Goal: Task Accomplishment & Management: Manage account settings

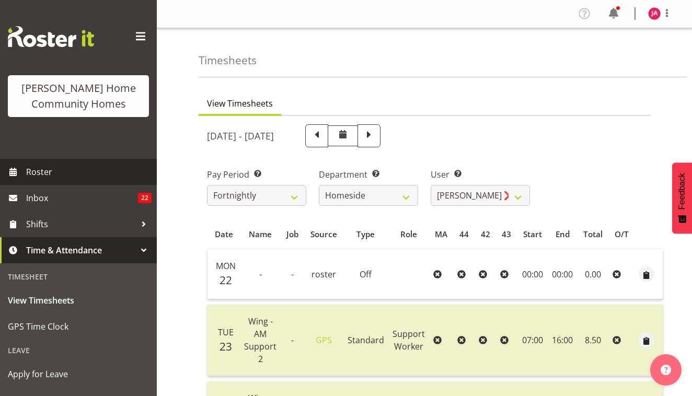
click at [21, 173] on link "Roster" at bounding box center [78, 172] width 157 height 26
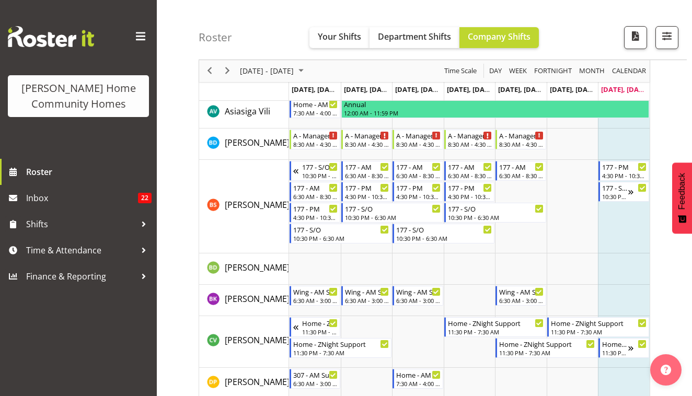
scroll to position [103, 0]
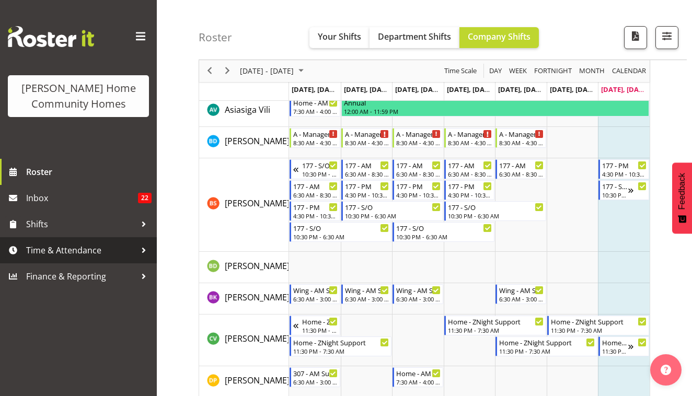
click at [53, 249] on span "Time & Attendance" at bounding box center [81, 250] width 110 height 16
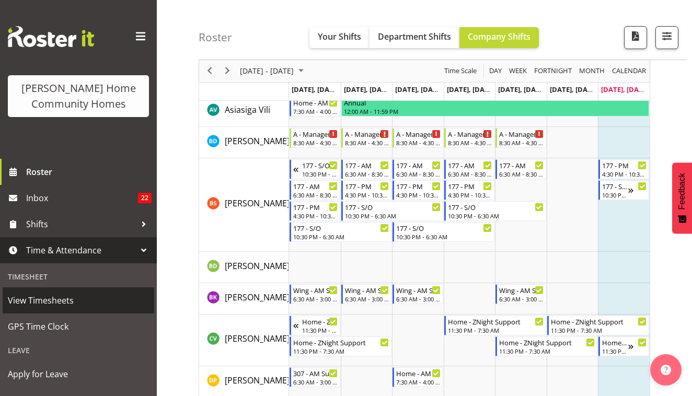
click at [59, 304] on span "View Timesheets" at bounding box center [78, 301] width 141 height 16
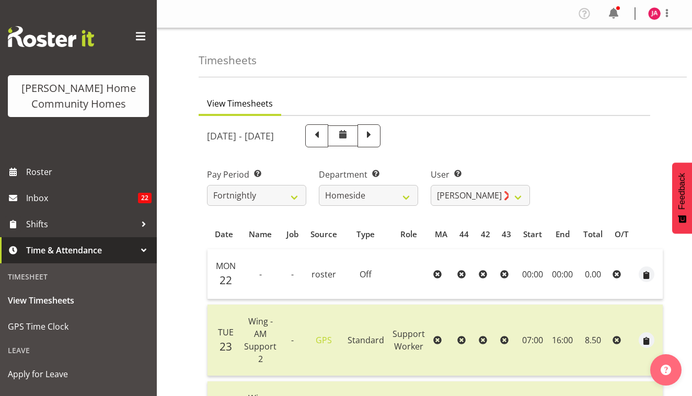
click at [488, 132] on div "[DATE] - [DATE]" at bounding box center [368, 135] width 323 height 23
click at [376, 132] on span at bounding box center [369, 135] width 14 height 14
select select
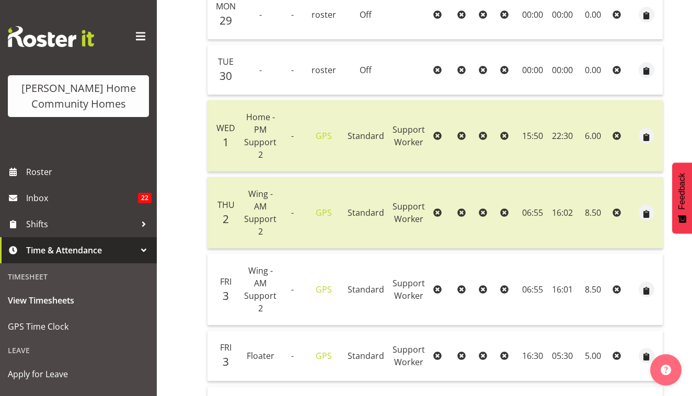
scroll to position [279, 0]
